Goal: Task Accomplishment & Management: Use online tool/utility

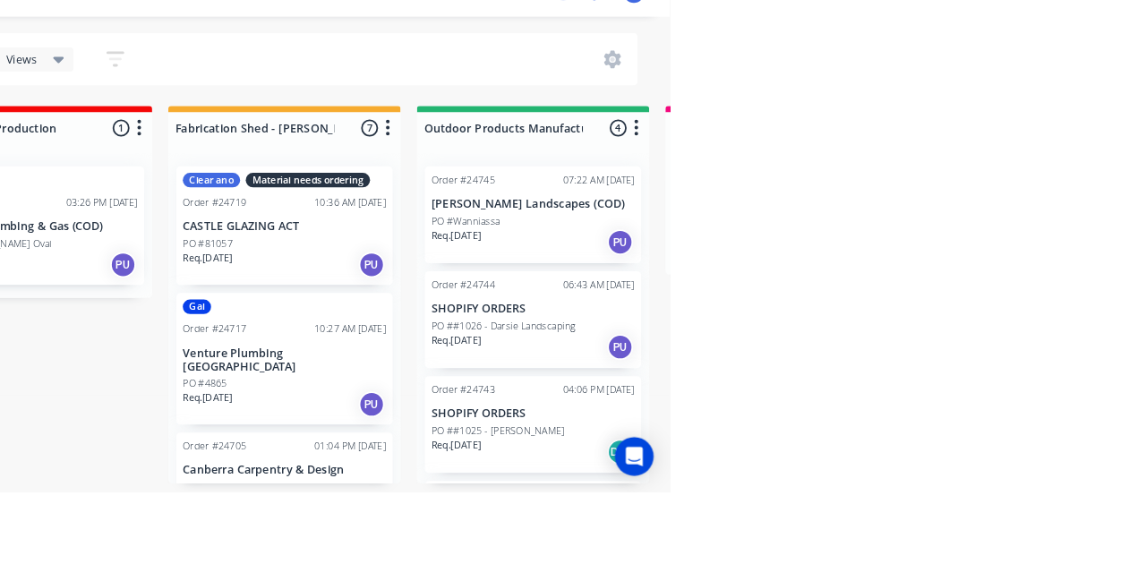
click at [1015, 381] on p "SHOPIFY ORDERS" at bounding box center [995, 377] width 226 height 15
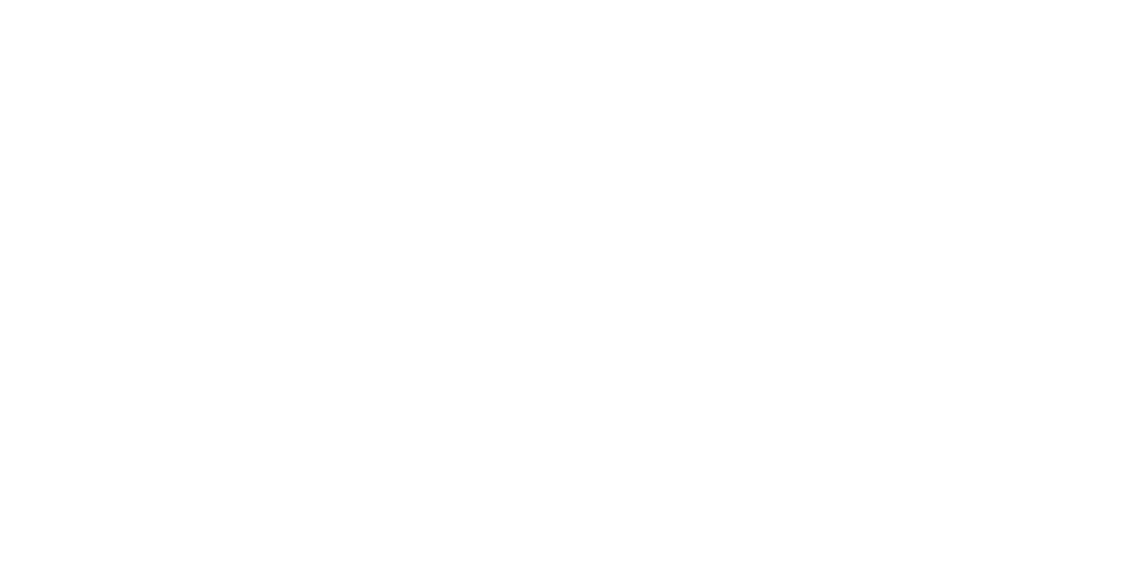
click at [855, 100] on button "Close" at bounding box center [822, 99] width 65 height 29
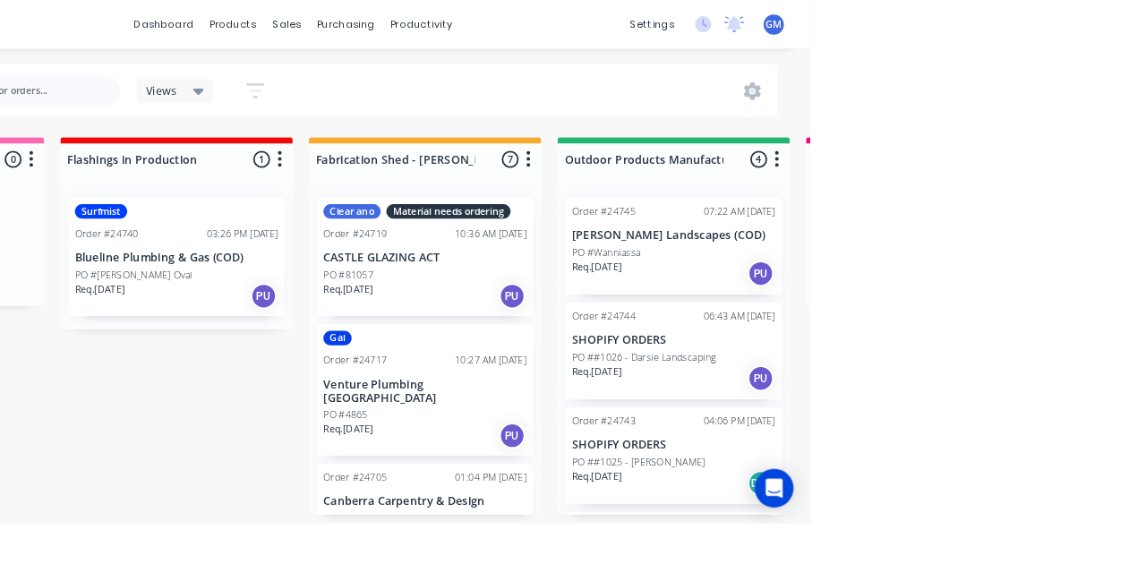
click at [1025, 260] on p "[PERSON_NAME] Landscapes (COD)" at bounding box center [995, 260] width 226 height 15
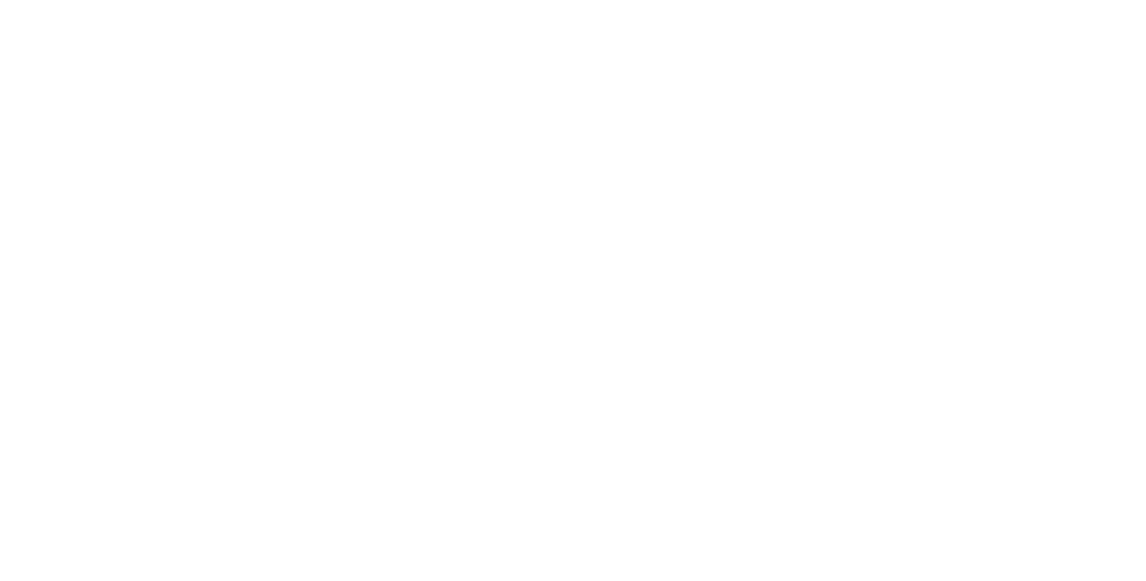
click at [855, 109] on button "Close" at bounding box center [822, 99] width 65 height 29
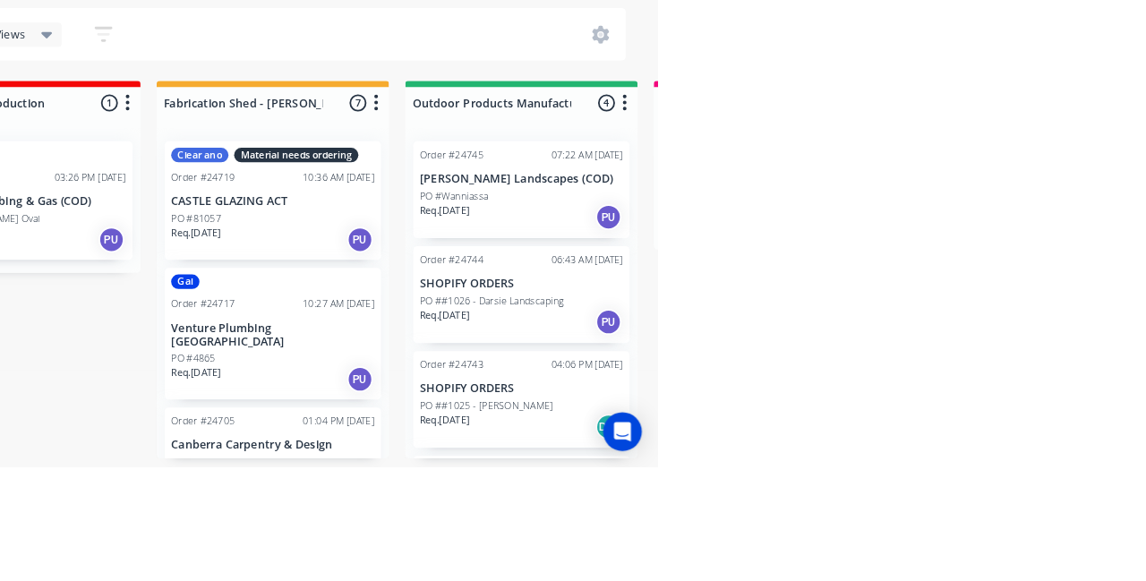
click at [507, 114] on button "button" at bounding box center [530, 100] width 57 height 35
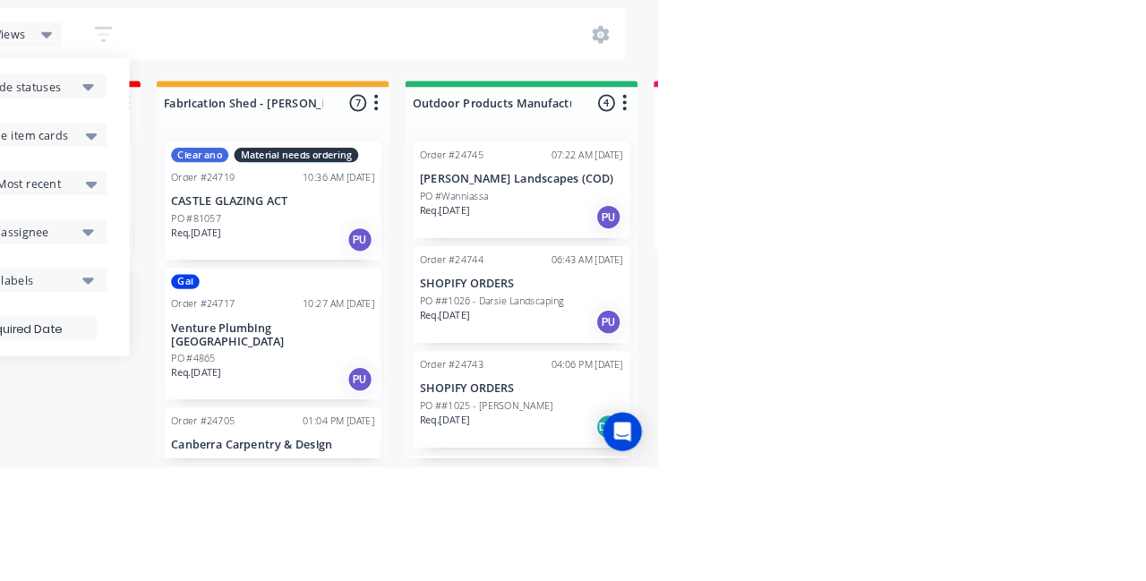
click at [723, 410] on div "Gal Order #24717 10:27 AM 25/08/25 Venture Plumbing Canberra PO #4865 Req. 25/0…" at bounding box center [719, 433] width 240 height 147
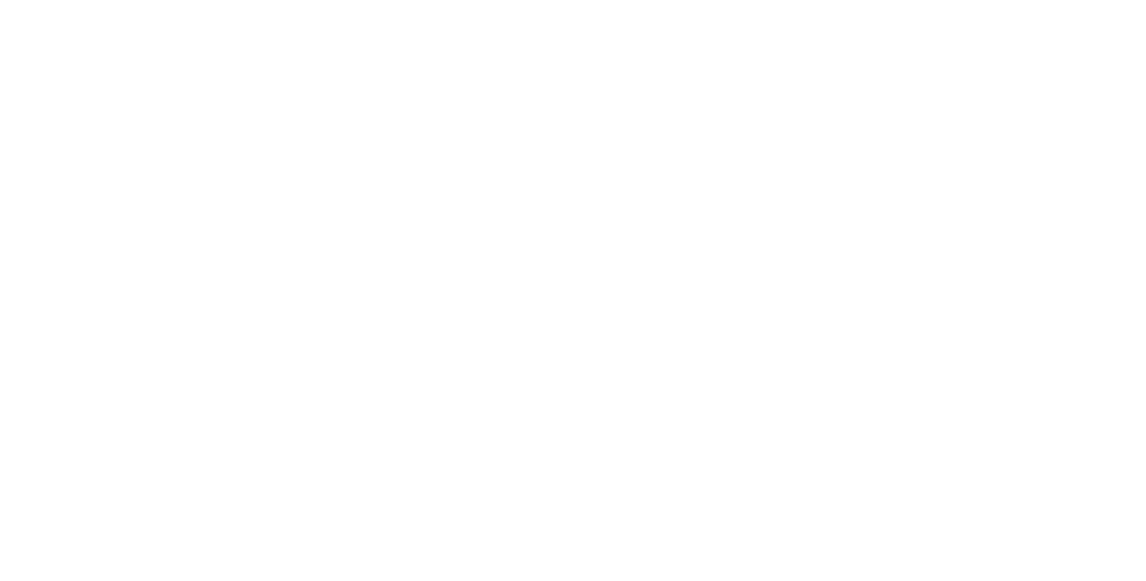
click at [855, 105] on button "Close" at bounding box center [822, 99] width 65 height 29
